Goal: Transaction & Acquisition: Book appointment/travel/reservation

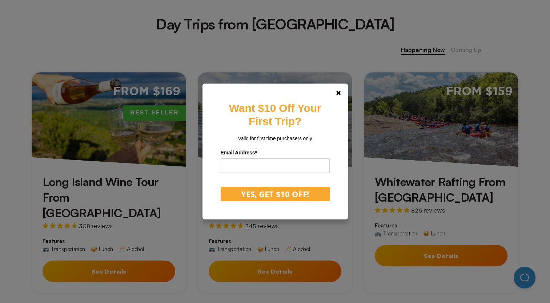
scroll to position [289, 0]
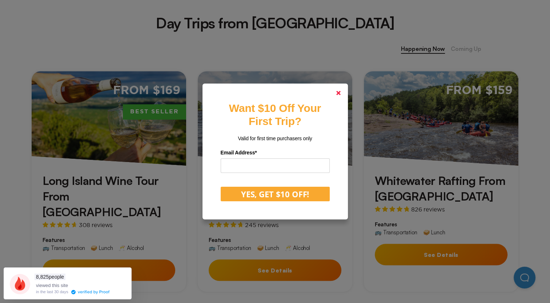
click at [339, 92] on icon at bounding box center [338, 93] width 4 height 4
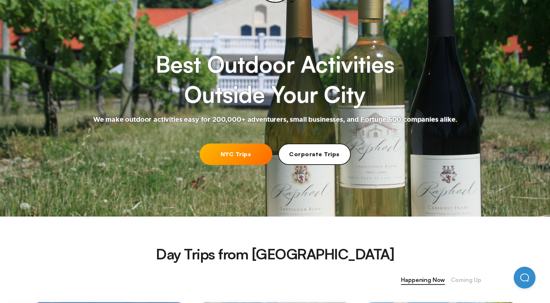
scroll to position [0, 0]
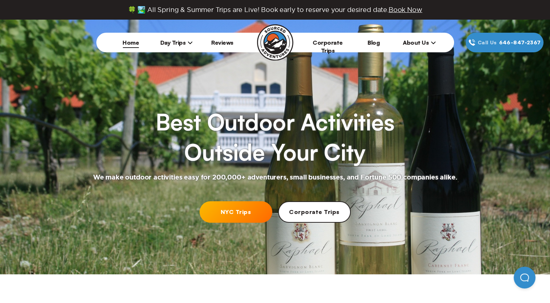
drag, startPoint x: 177, startPoint y: 38, endPoint x: 181, endPoint y: 42, distance: 5.7
click at [181, 42] on li "Day Trips [US_STATE][GEOGRAPHIC_DATA] [GEOGRAPHIC_DATA] [GEOGRAPHIC_DATA]" at bounding box center [177, 43] width 46 height 20
click at [181, 42] on span "Day Trips" at bounding box center [176, 42] width 33 height 7
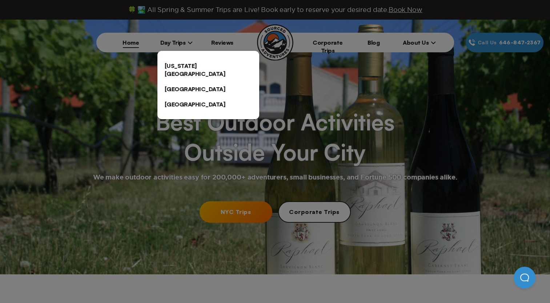
click at [186, 69] on link "[US_STATE][GEOGRAPHIC_DATA]" at bounding box center [208, 69] width 102 height 23
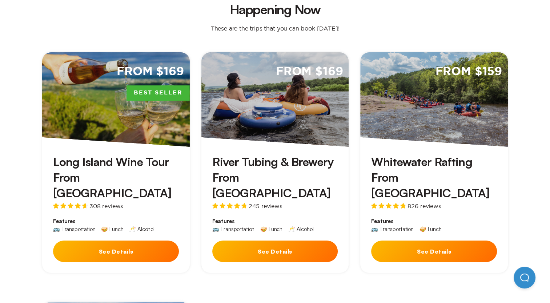
scroll to position [214, 0]
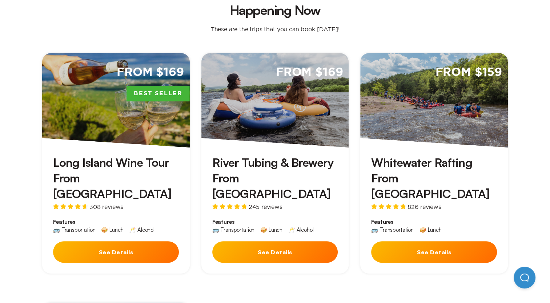
click at [453, 133] on link "From $159 Whitewater Rafting From [GEOGRAPHIC_DATA] 826 reviews Features 🚌 Tran…" at bounding box center [434, 163] width 148 height 221
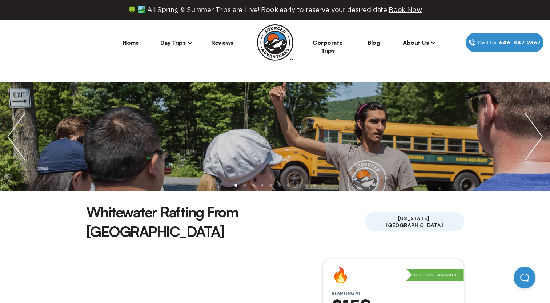
click at [533, 137] on img "next slide / item" at bounding box center [533, 136] width 33 height 109
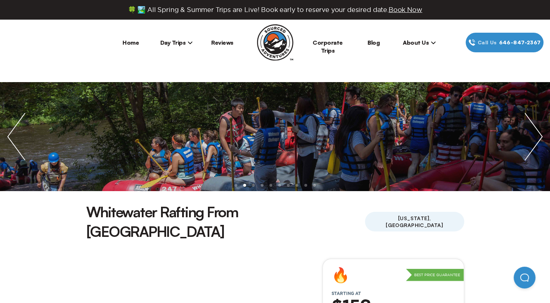
click at [533, 137] on img "next slide / item" at bounding box center [533, 136] width 33 height 109
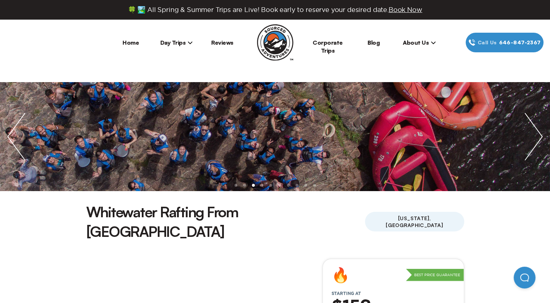
click at [533, 137] on img "next slide / item" at bounding box center [533, 136] width 33 height 109
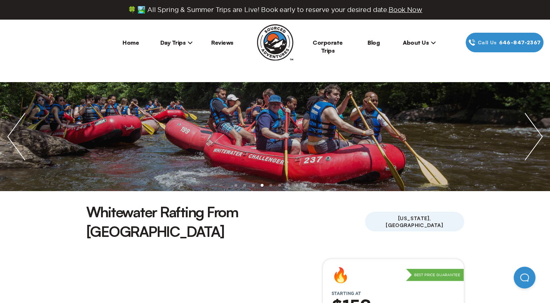
click at [533, 137] on img "next slide / item" at bounding box center [533, 136] width 33 height 109
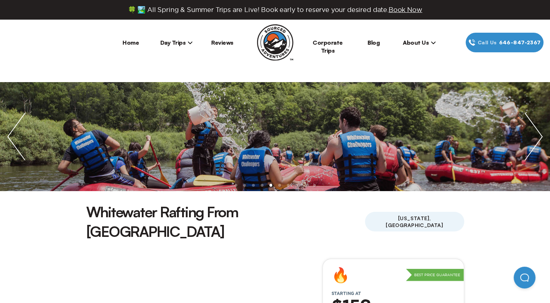
click at [533, 137] on img "next slide / item" at bounding box center [533, 136] width 33 height 109
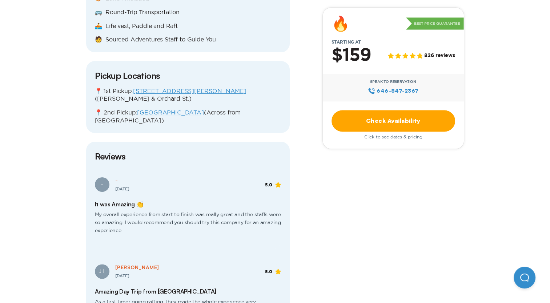
scroll to position [996, 0]
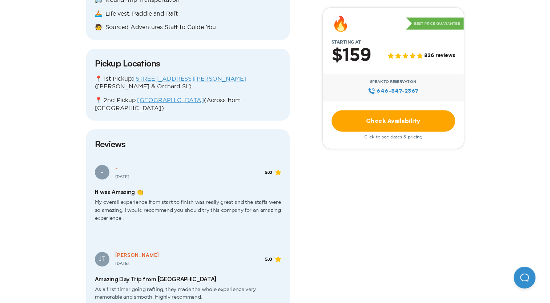
click at [377, 121] on link "Check Availability" at bounding box center [394, 120] width 124 height 21
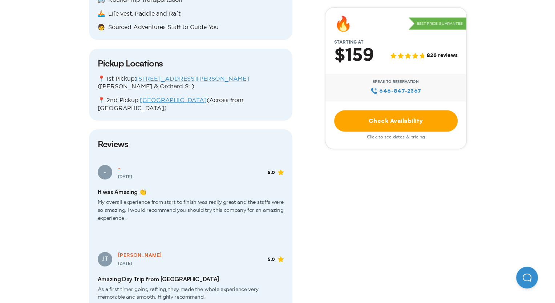
scroll to position [0, 0]
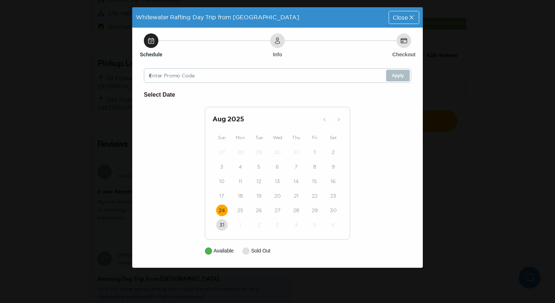
click at [224, 212] on time "24" at bounding box center [222, 210] width 6 height 7
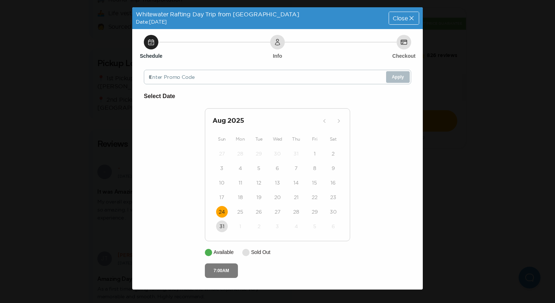
click at [224, 271] on button "7:00AM" at bounding box center [221, 271] width 33 height 15
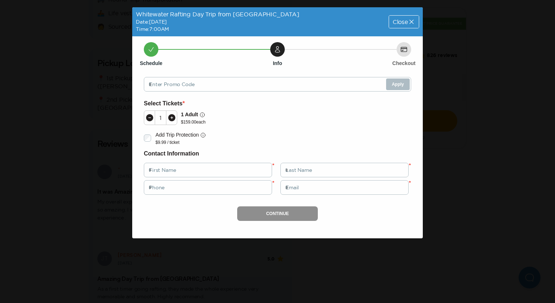
click at [401, 16] on div "Close" at bounding box center [404, 22] width 30 height 12
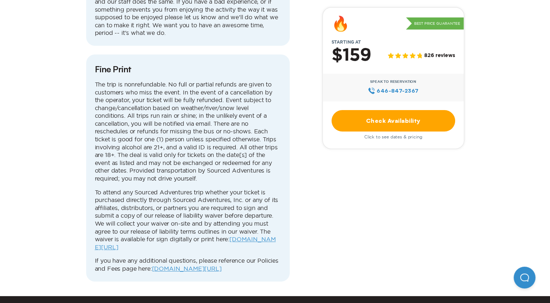
scroll to position [2827, 0]
